Goal: Information Seeking & Learning: Learn about a topic

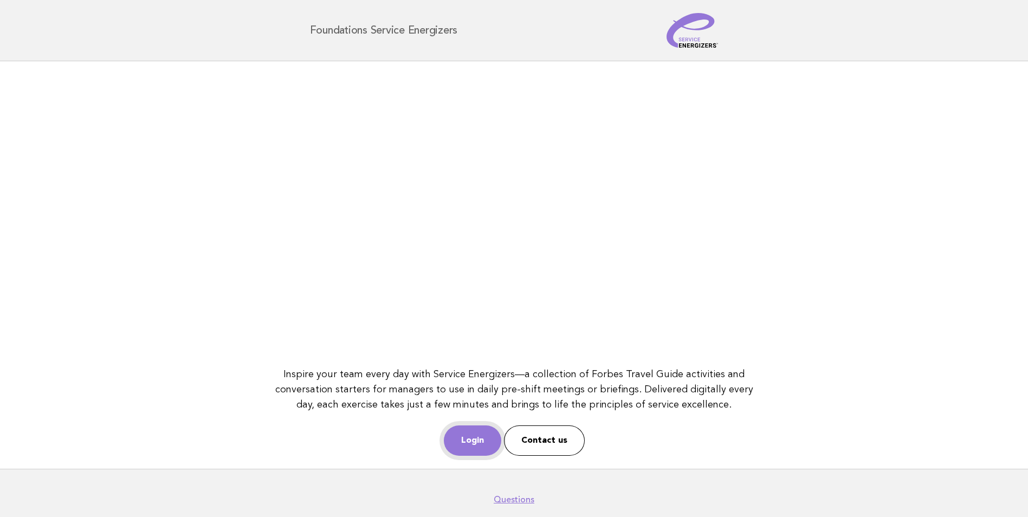
click at [487, 449] on link "Login" at bounding box center [472, 441] width 57 height 30
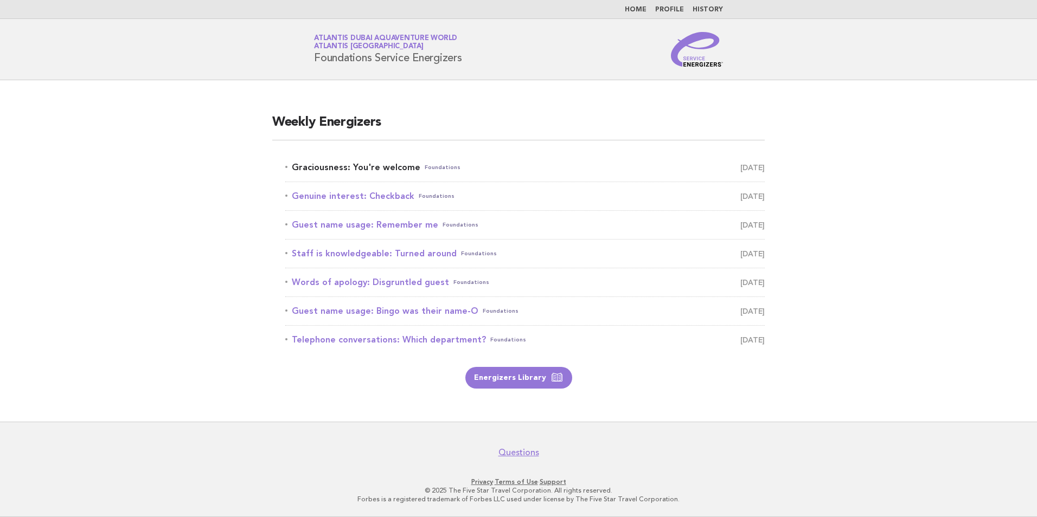
click at [375, 171] on link "Graciousness: You're welcome Foundations [DATE]" at bounding box center [524, 167] width 479 height 15
